Goal: Check status

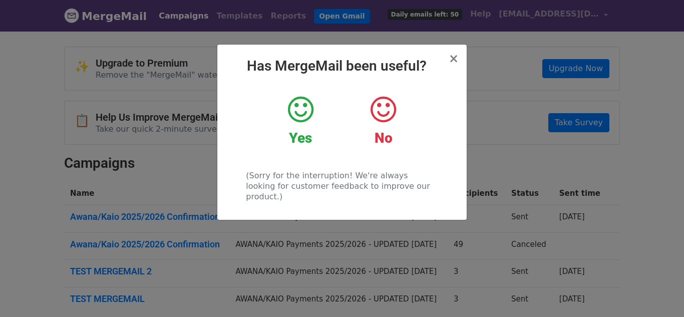
click at [451, 61] on h2 "Has MergeMail been useful?" at bounding box center [341, 66] width 233 height 17
click at [454, 62] on span "×" at bounding box center [454, 59] width 10 height 14
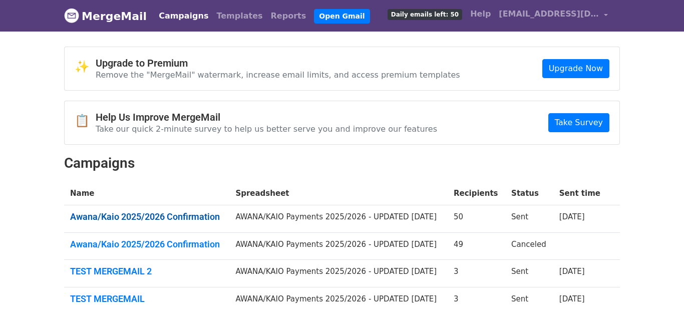
click at [184, 216] on link "Awana/Kaio 2025/2026 Confirmation" at bounding box center [146, 216] width 153 height 11
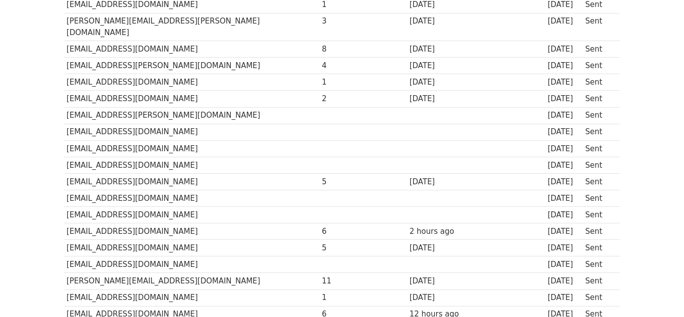
scroll to position [240, 0]
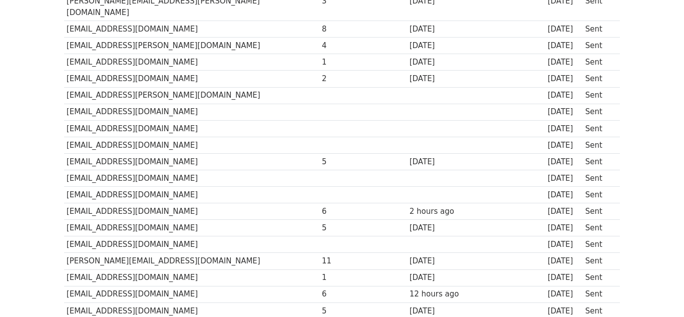
click at [365, 238] on td at bounding box center [386, 244] width 43 height 17
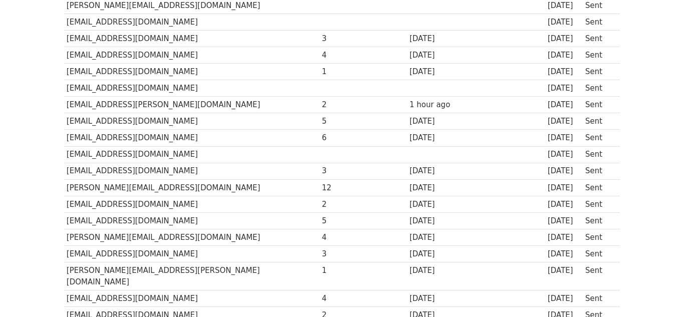
scroll to position [641, 0]
